Goal: Check status: Check status

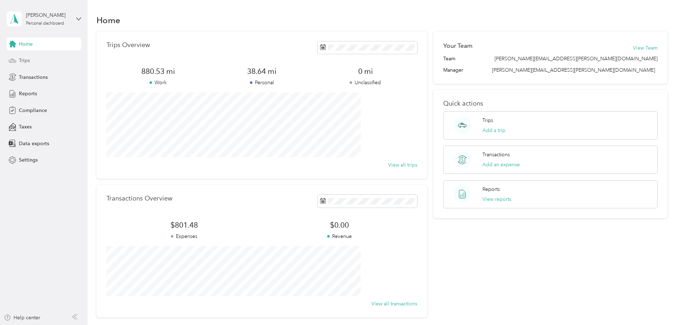
click at [49, 59] on div "Trips" at bounding box center [43, 60] width 75 height 13
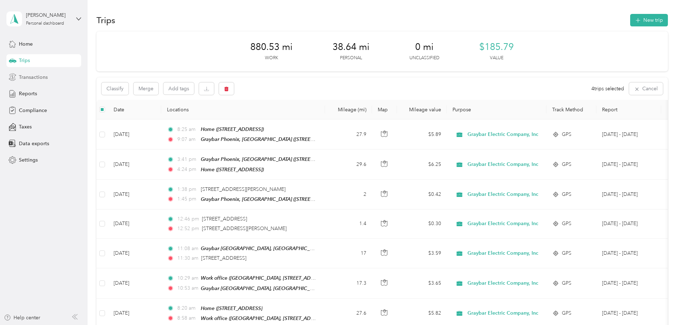
click at [29, 77] on span "Transactions" at bounding box center [33, 76] width 29 height 7
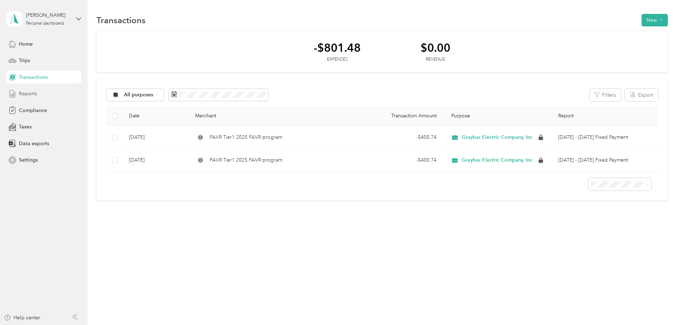
click at [24, 94] on span "Reports" at bounding box center [28, 93] width 18 height 7
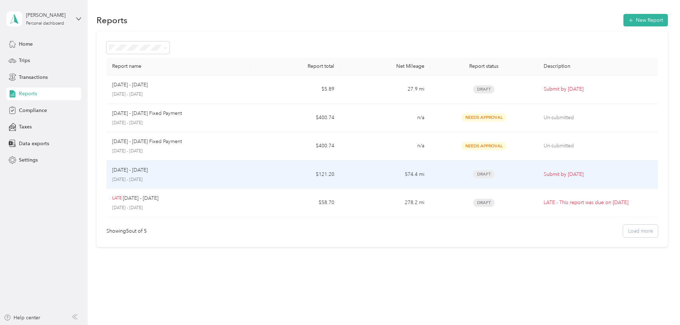
click at [289, 169] on td "$121.20" at bounding box center [295, 174] width 90 height 29
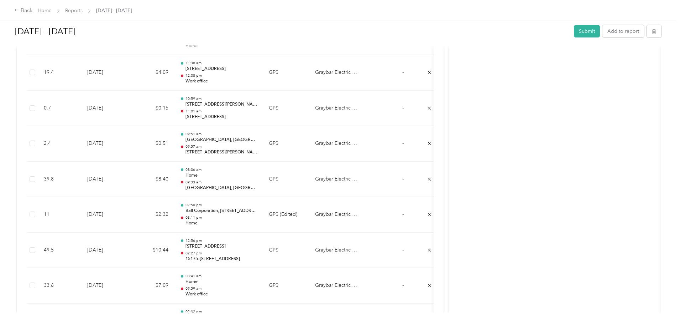
scroll to position [677, 0]
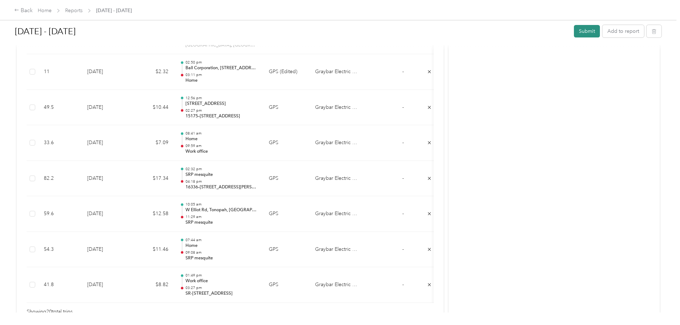
click at [574, 30] on button "Submit" at bounding box center [587, 31] width 26 height 12
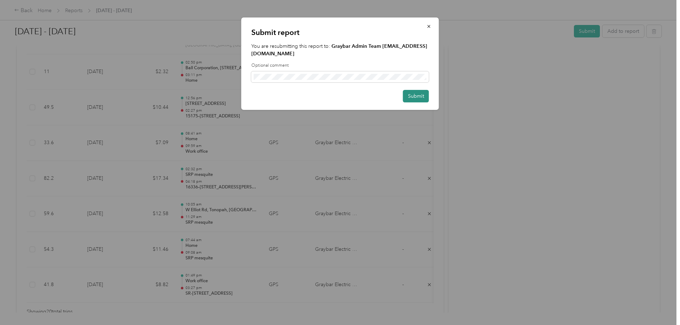
click at [418, 90] on button "Submit" at bounding box center [416, 96] width 26 height 12
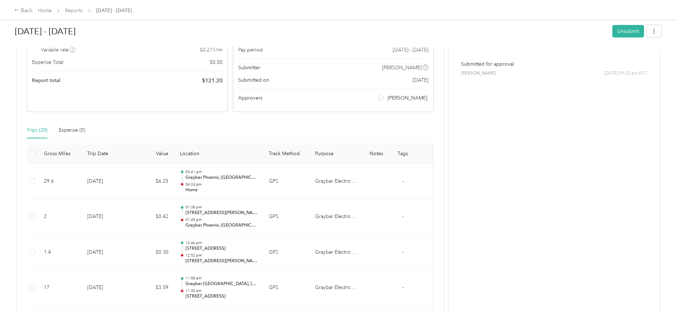
scroll to position [0, 0]
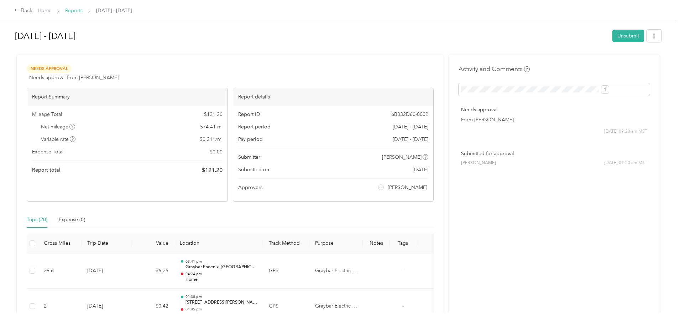
click at [83, 9] on link "Reports" at bounding box center [73, 10] width 17 height 6
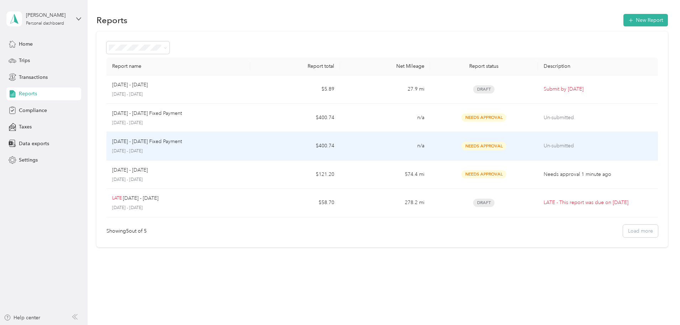
click at [228, 147] on div "[DATE] - [DATE] Fixed Payment [DATE] - [DATE]" at bounding box center [178, 146] width 133 height 17
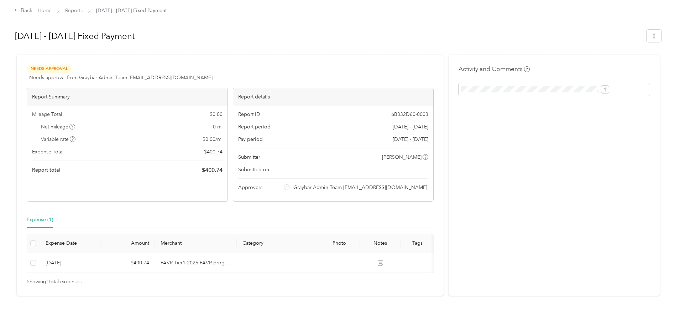
click at [340, 170] on div "Submitted on -" at bounding box center [333, 169] width 191 height 7
click at [652, 38] on icon "button" at bounding box center [654, 35] width 5 height 5
click at [397, 40] on h1 "[DATE] - [DATE] Fixed Payment" at bounding box center [328, 35] width 627 height 17
click at [33, 12] on div "Back" at bounding box center [23, 10] width 19 height 9
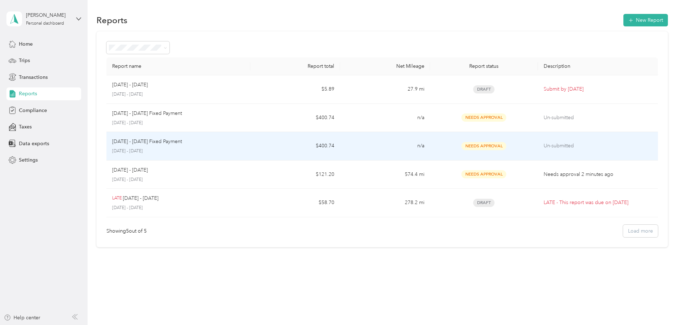
click at [188, 150] on p "[DATE] - [DATE]" at bounding box center [178, 151] width 133 height 6
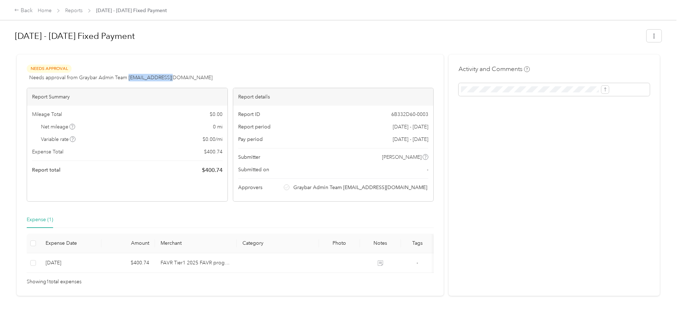
drag, startPoint x: 234, startPoint y: 74, endPoint x: 183, endPoint y: 78, distance: 50.3
click at [183, 78] on div "Needs Approval Needs approval from Graybar Admin Team [EMAIL_ADDRESS][DOMAIN_NA…" at bounding box center [230, 72] width 407 height 17
copy span "[EMAIL_ADDRESS][DOMAIN_NAME]"
drag, startPoint x: 214, startPoint y: 32, endPoint x: 34, endPoint y: 33, distance: 180.3
click at [34, 33] on div "Back Home Reports [DATE] - [DATE] Fixed Payment [DATE] - [DATE] Fixed Payment N…" at bounding box center [338, 162] width 677 height 325
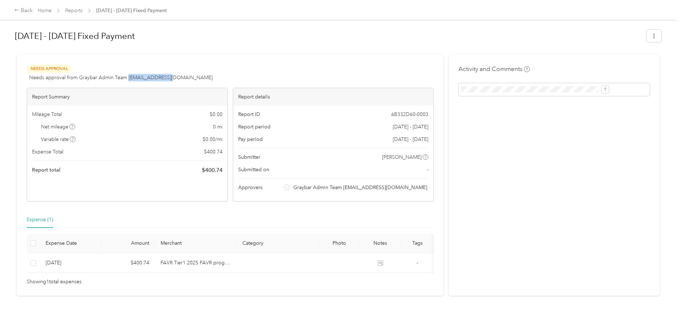
copy h1 "[DATE] - [DATE] Fixed Payment"
click at [33, 12] on div "Back" at bounding box center [23, 10] width 19 height 9
